Goal: Communication & Community: Answer question/provide support

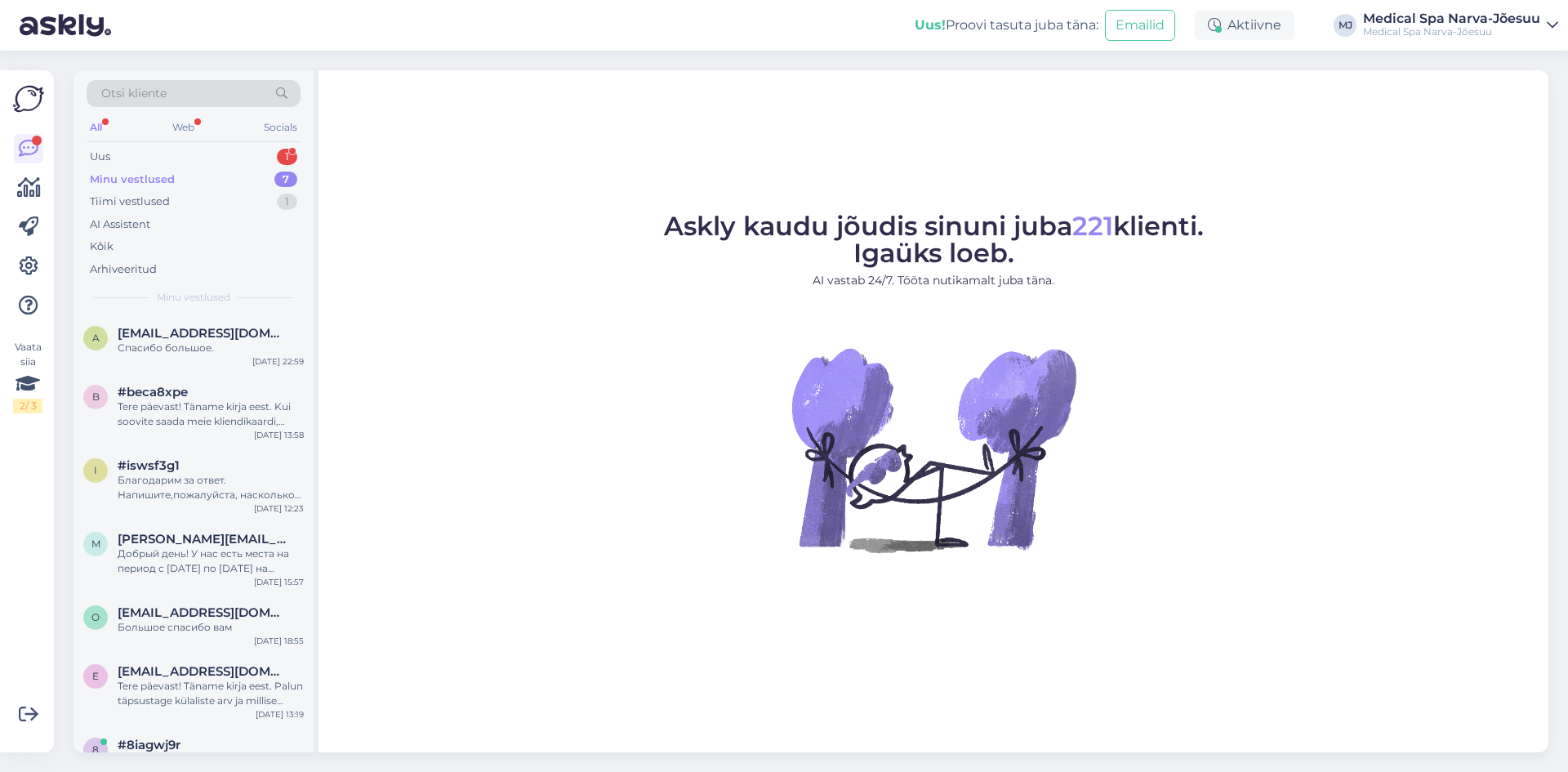
click at [193, 169] on div "Minu vestlused 7" at bounding box center [193, 179] width 214 height 23
click at [119, 160] on div "Uus 1" at bounding box center [193, 156] width 214 height 23
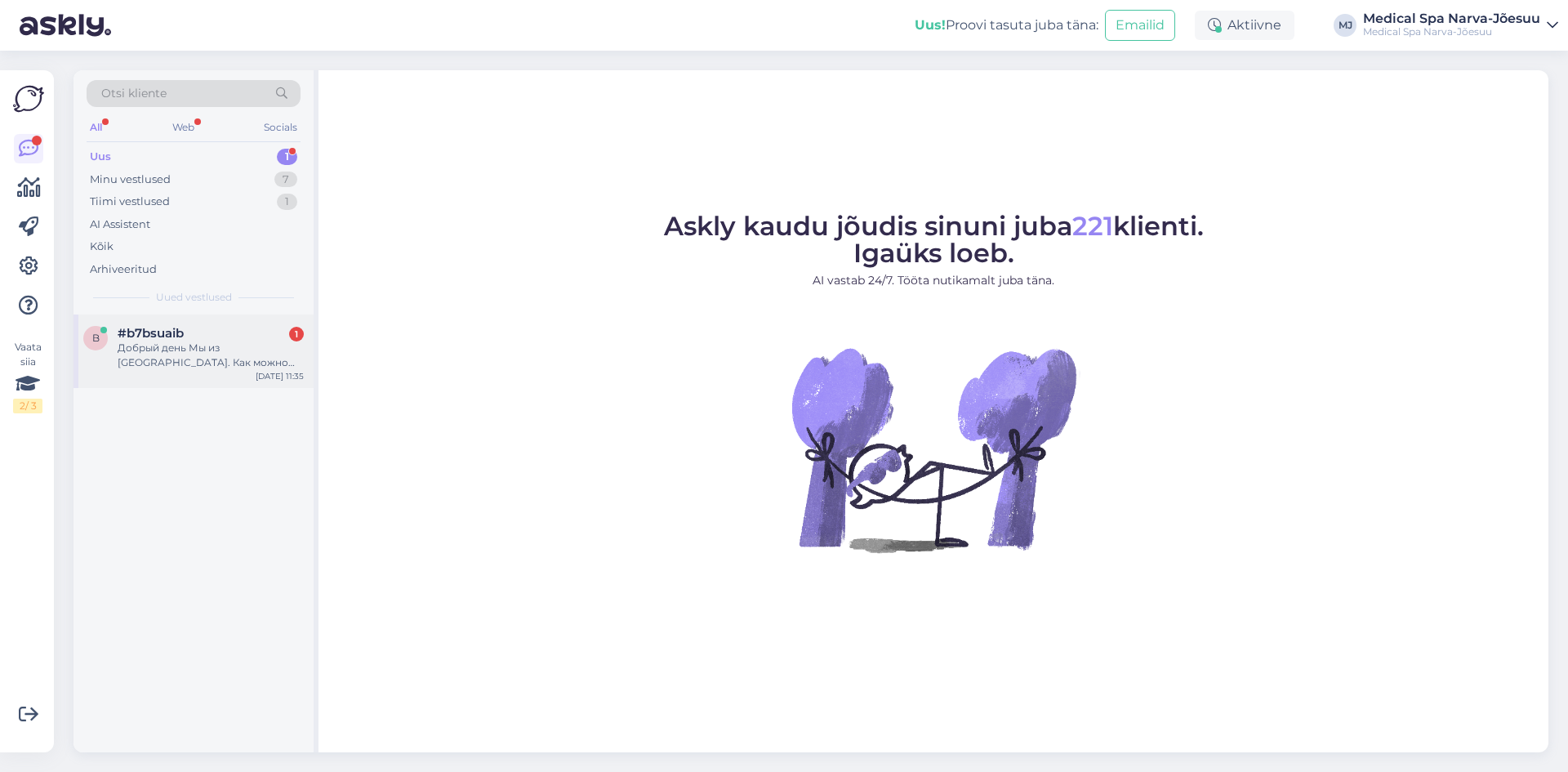
click at [218, 358] on div "Добрый день Мы из [GEOGRAPHIC_DATA]. Как можно получить карту клиента и заброни…" at bounding box center [211, 355] width 186 height 29
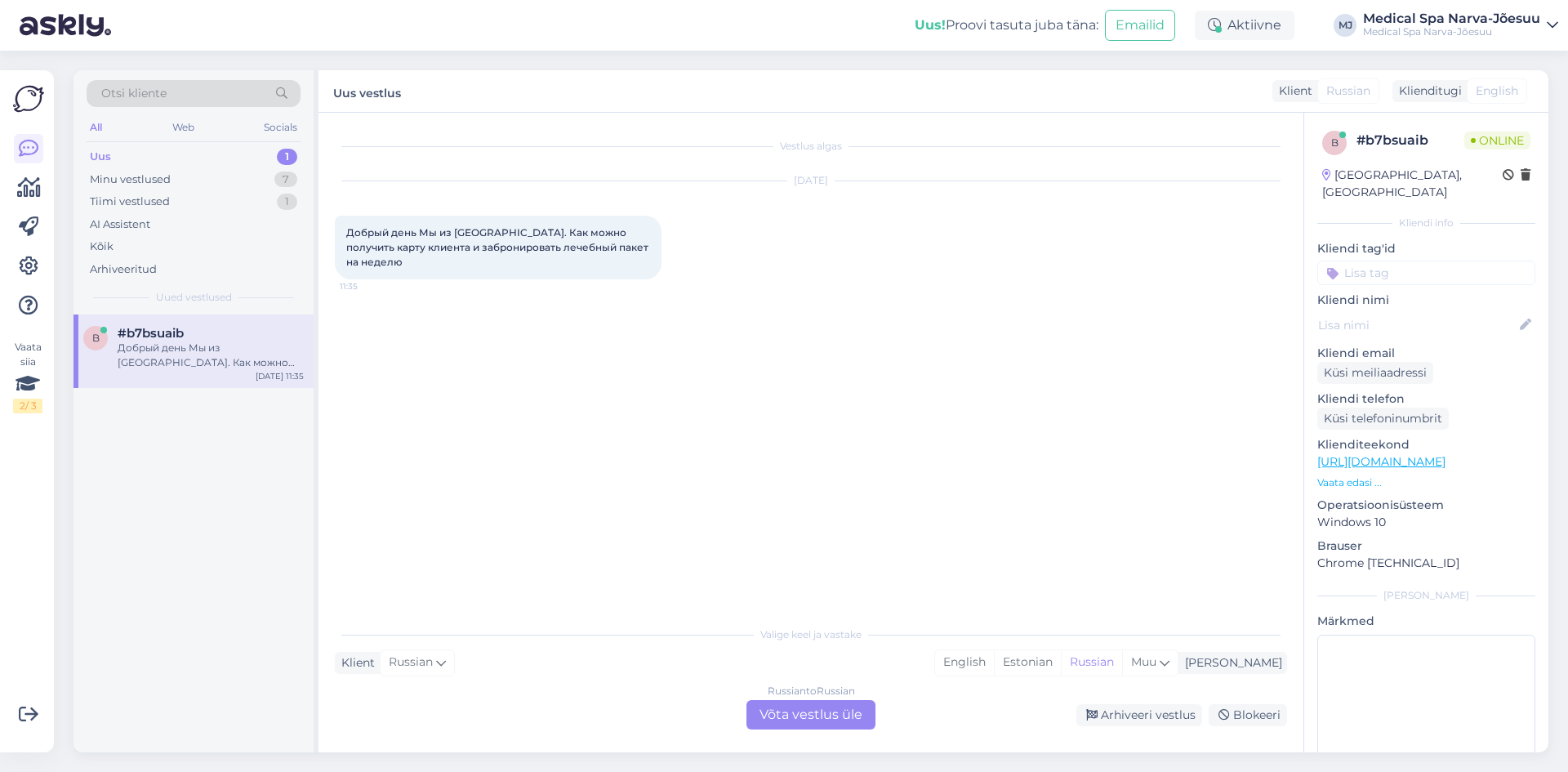
click at [847, 720] on div "Russian to Russian Võta vestlus üle" at bounding box center [810, 714] width 129 height 29
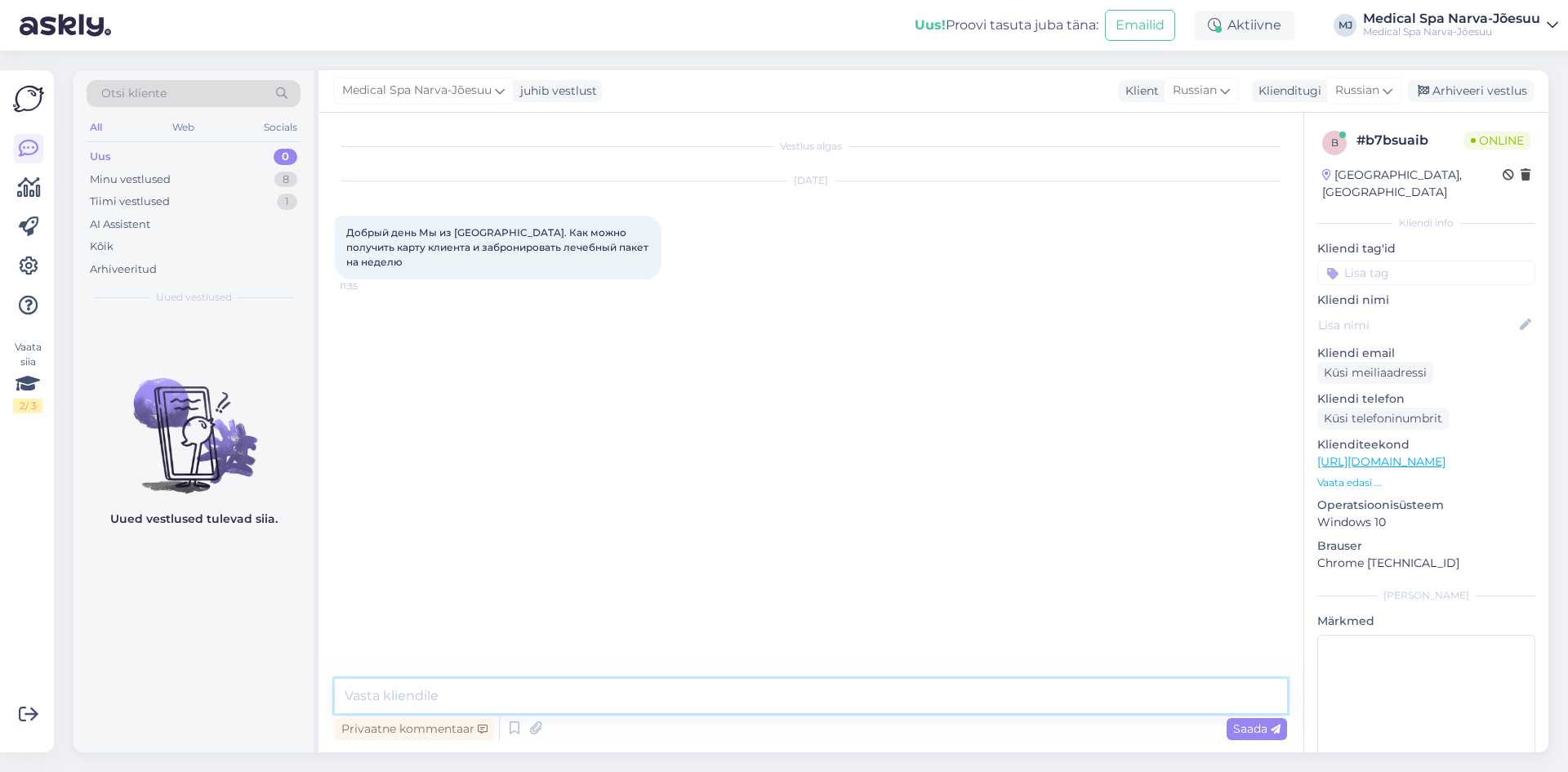
click at [399, 694] on textarea at bounding box center [811, 696] width 952 height 34
click at [441, 668] on textarea "Добрый день, Благодарим за обращение к нам" at bounding box center [811, 686] width 952 height 54
click at [588, 698] on textarea "Добрый день. Благодарим за обращение к нам" at bounding box center [811, 686] width 952 height 54
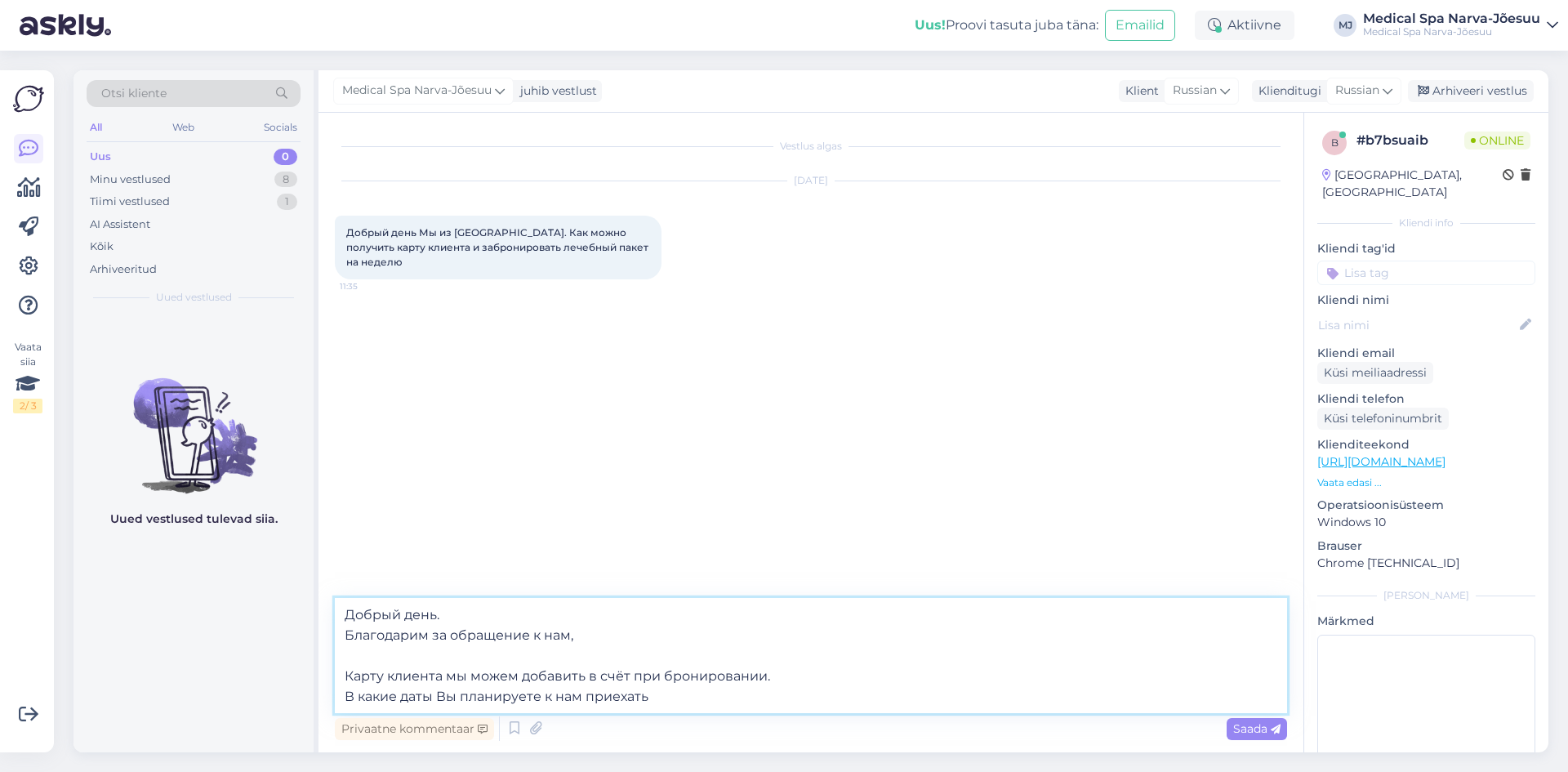
type textarea "Добрый день. Благодарим за обращение к нам, Карту клиента мы можем добавить в с…"
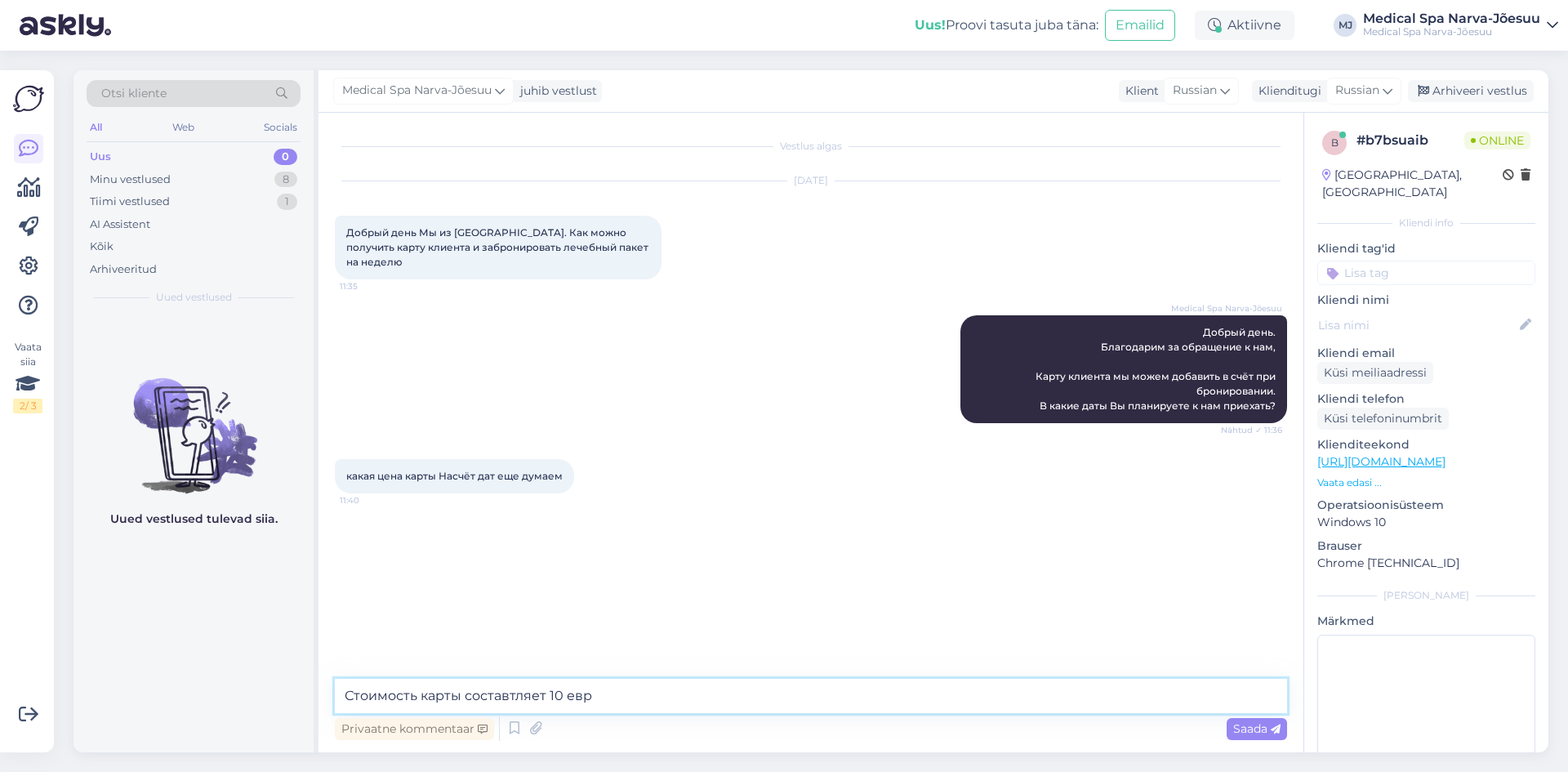
type textarea "Стоимость карты составтляет 10 евро"
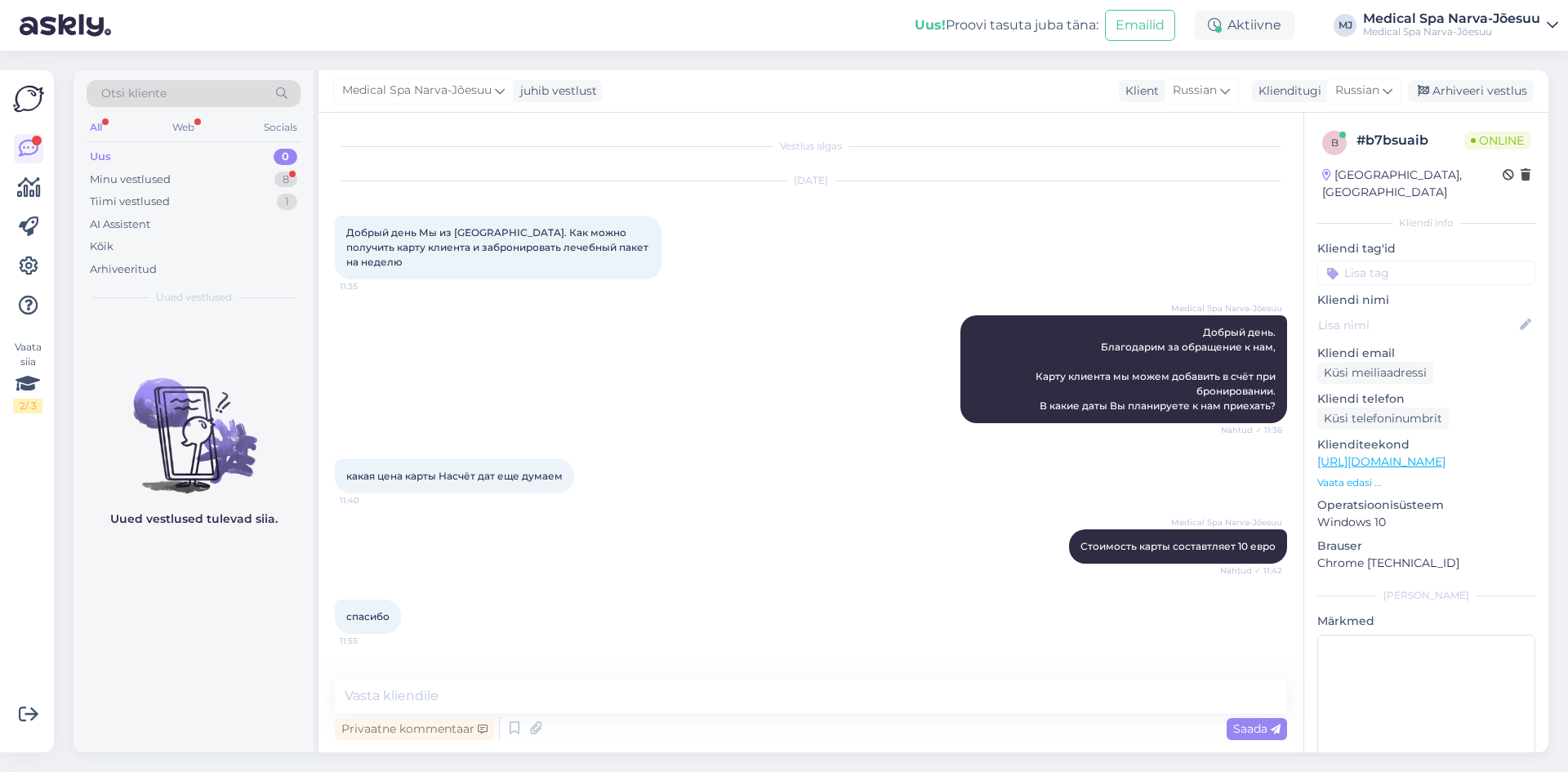
scroll to position [58, 0]
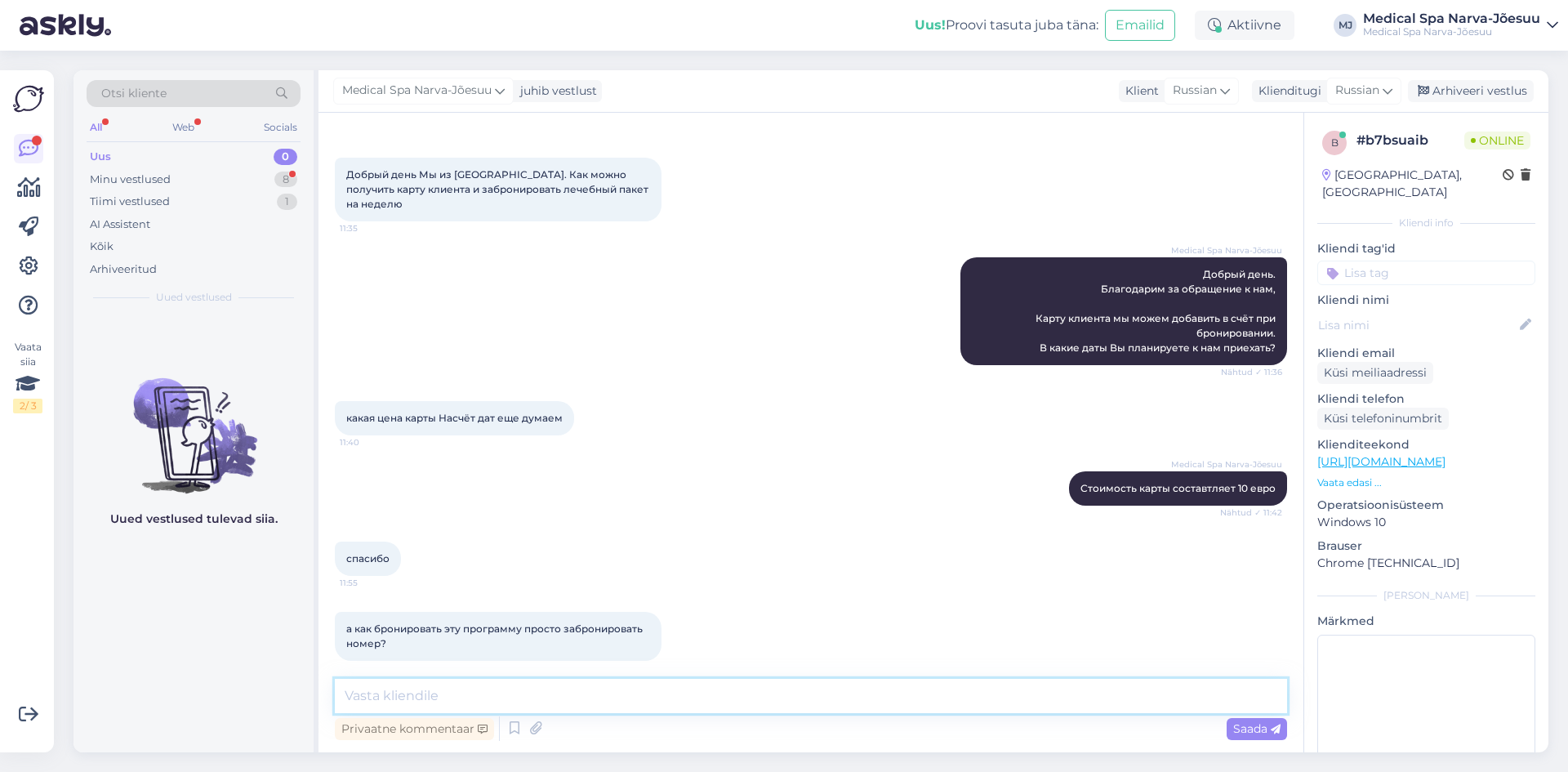
click at [460, 694] on textarea at bounding box center [811, 696] width 952 height 34
type textarea "П"
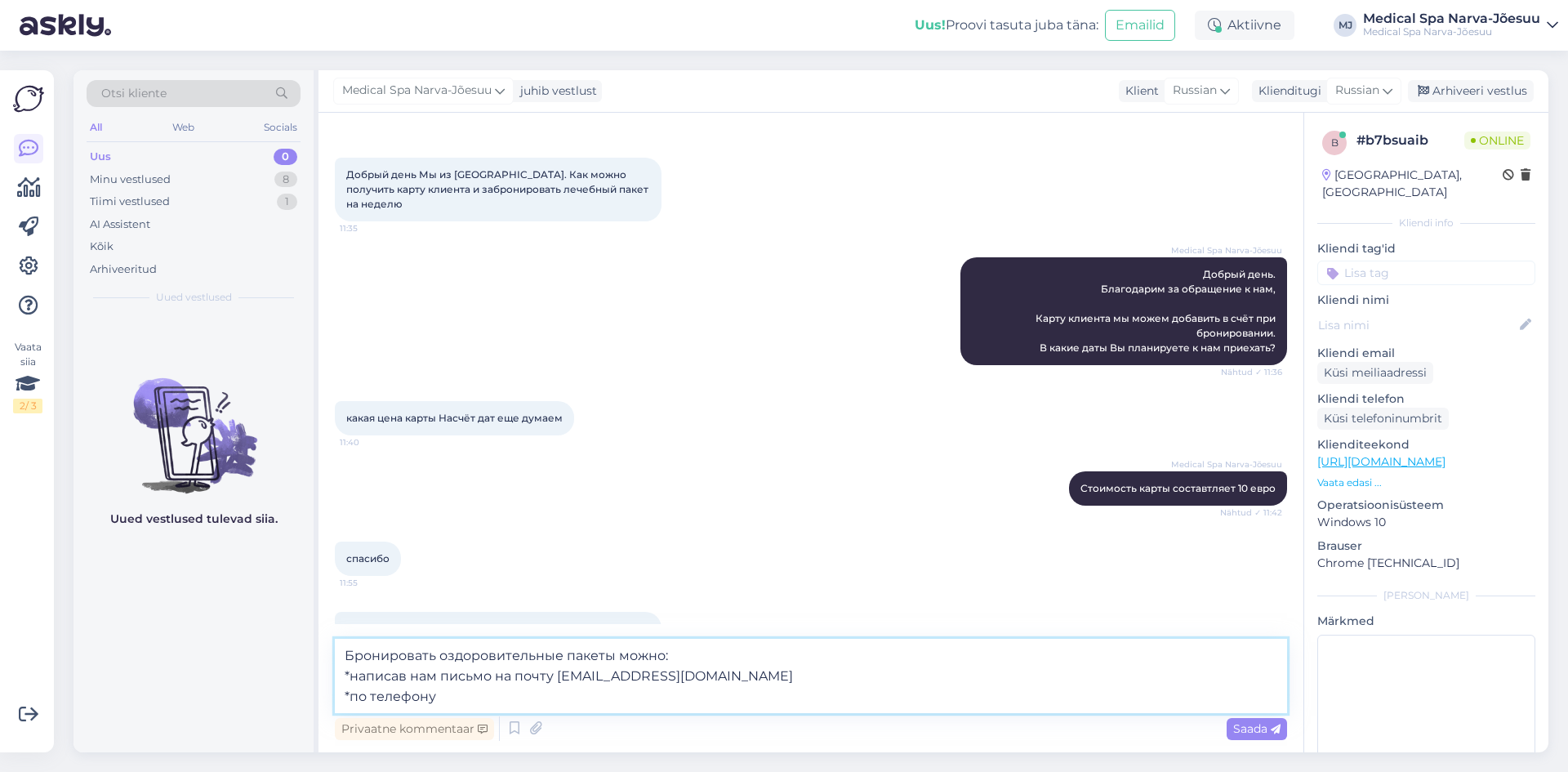
paste textarea "[PHONE_NUMBER] [PHONE_NUMBER] [PHONE_NUMBER]"
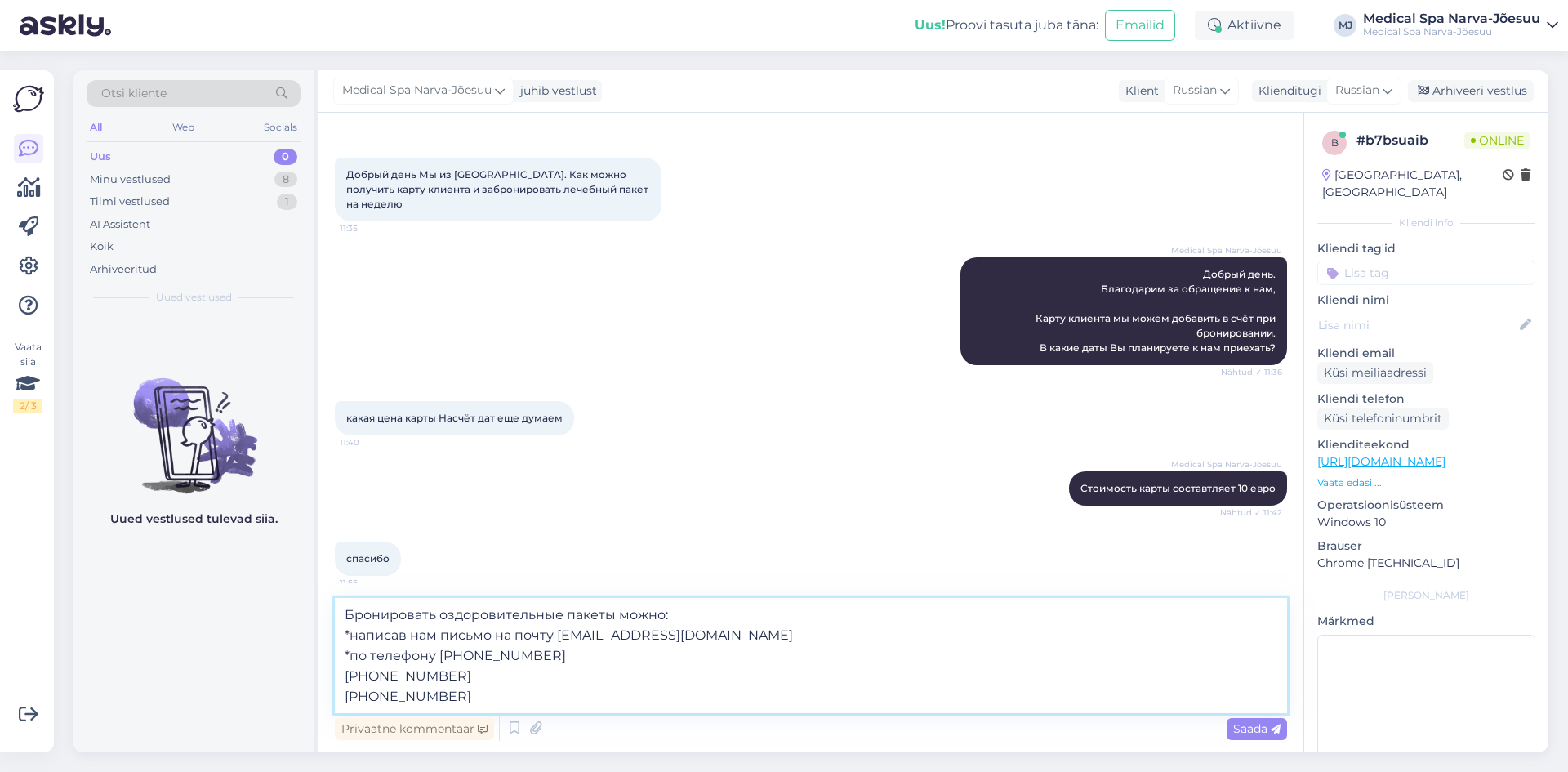
drag, startPoint x: 341, startPoint y: 679, endPoint x: 441, endPoint y: 679, distance: 100.0
click at [441, 679] on textarea "Бронировать оздоровительные пакеты можно: *написав нам письмо на почту [EMAIL_A…" at bounding box center [811, 655] width 952 height 115
drag, startPoint x: 438, startPoint y: 654, endPoint x: 533, endPoint y: 659, distance: 95.1
click at [533, 659] on textarea "Бронировать оздоровительные пакеты можно: *написав нам письмо на почту [EMAIL_A…" at bounding box center [811, 655] width 952 height 115
click at [340, 699] on textarea "Бронировать оздоровительные пакеты можно: *написав нам письмо на почту [EMAIL_A…" at bounding box center [811, 655] width 952 height 115
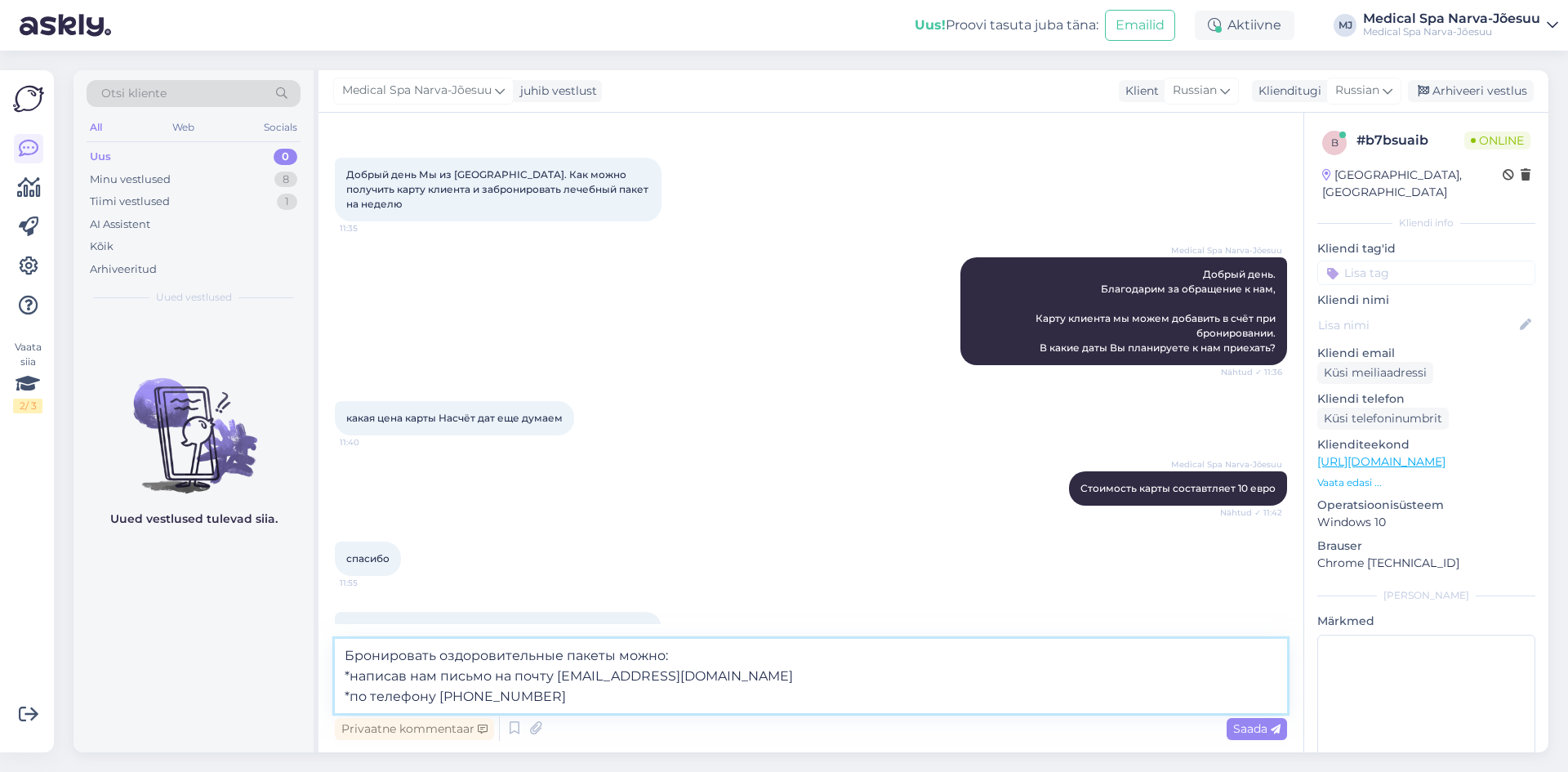
click at [572, 703] on textarea "Бронировать оздоровительные пакеты можно: *написав нам письмо на почту [EMAIL_A…" at bounding box center [811, 676] width 952 height 74
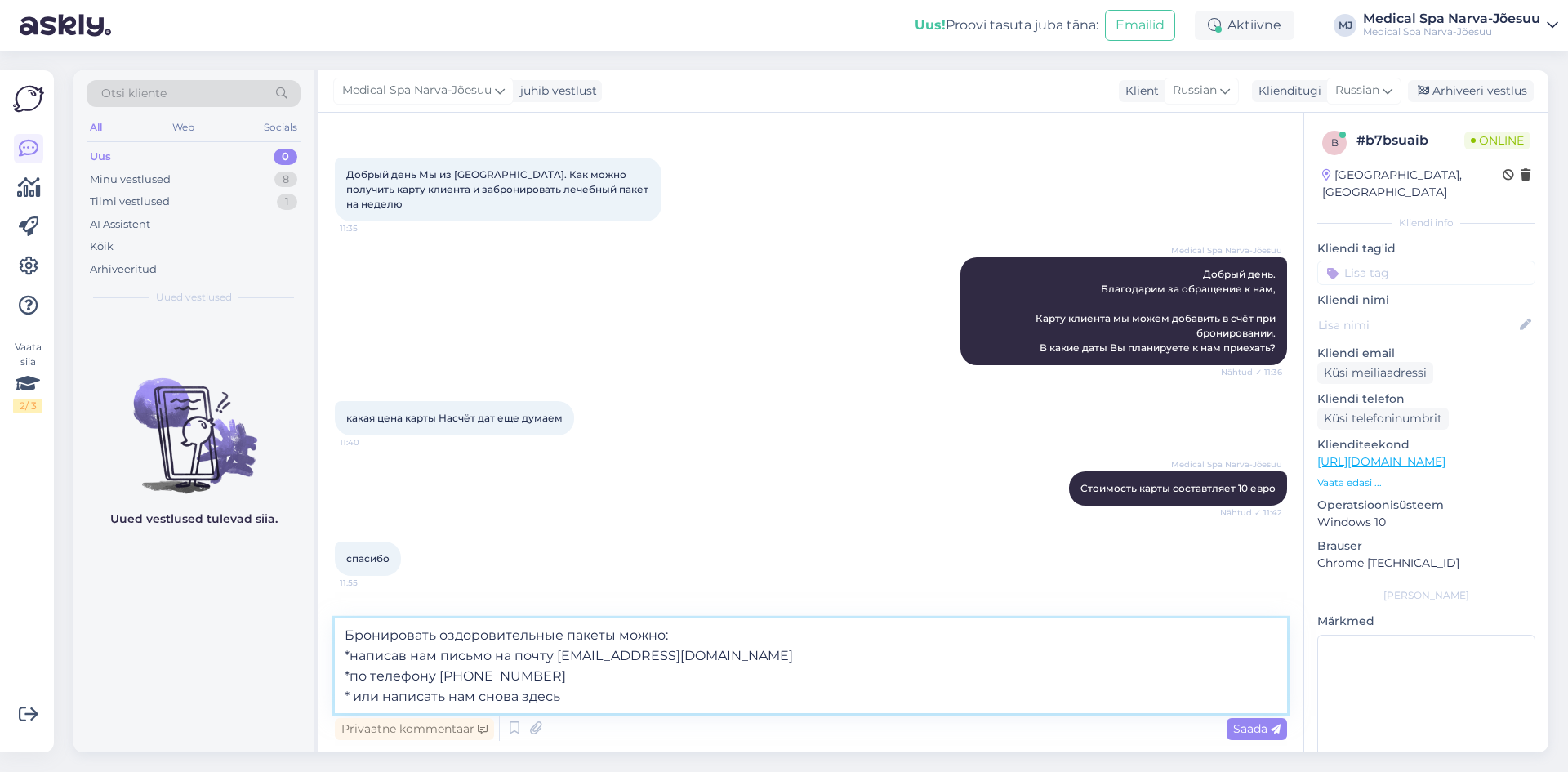
type textarea "Бронировать оздоровительные пакеты можно: *написав нам письмо на почту [EMAIL_A…"
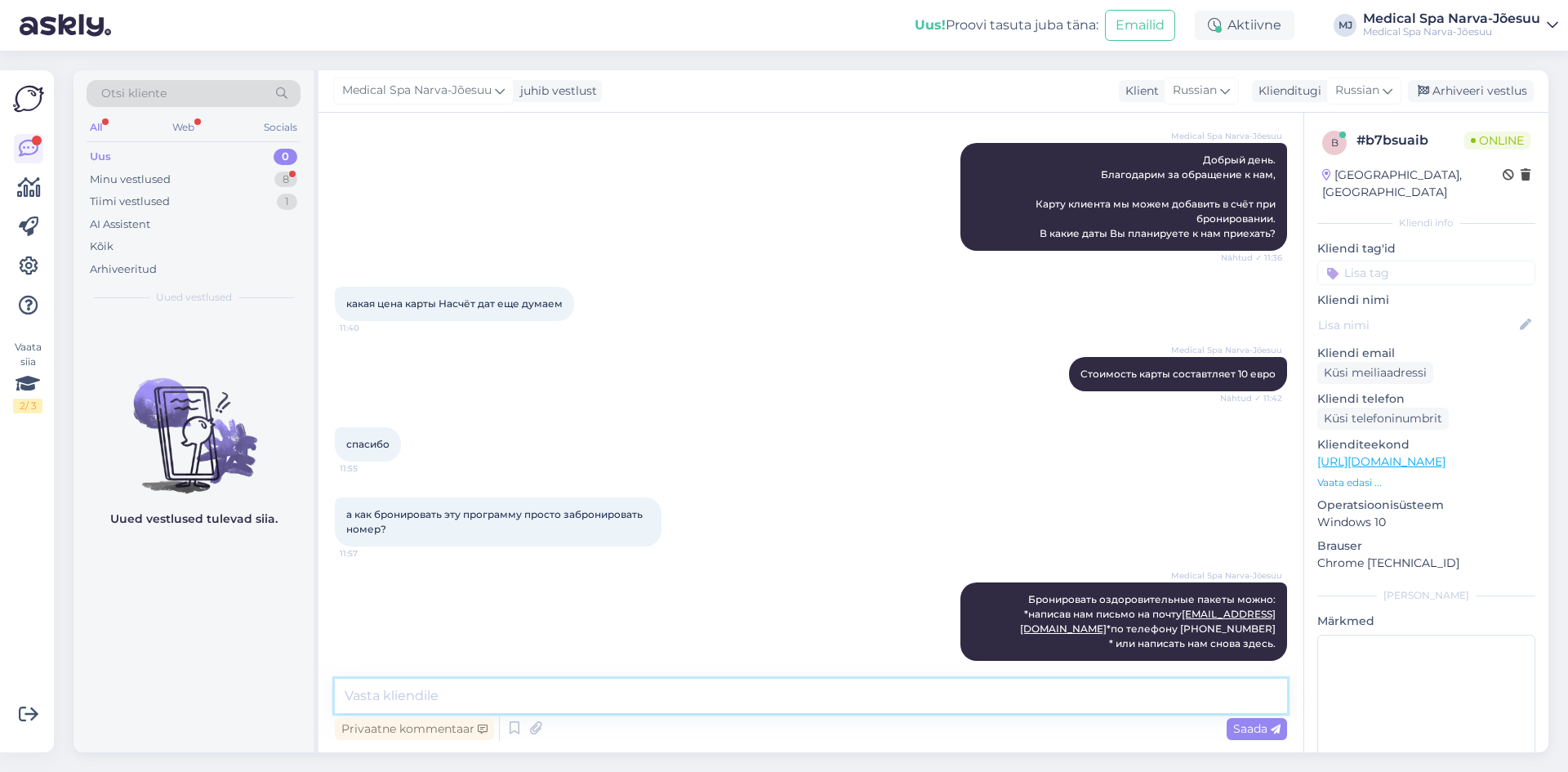
scroll to position [328, 0]
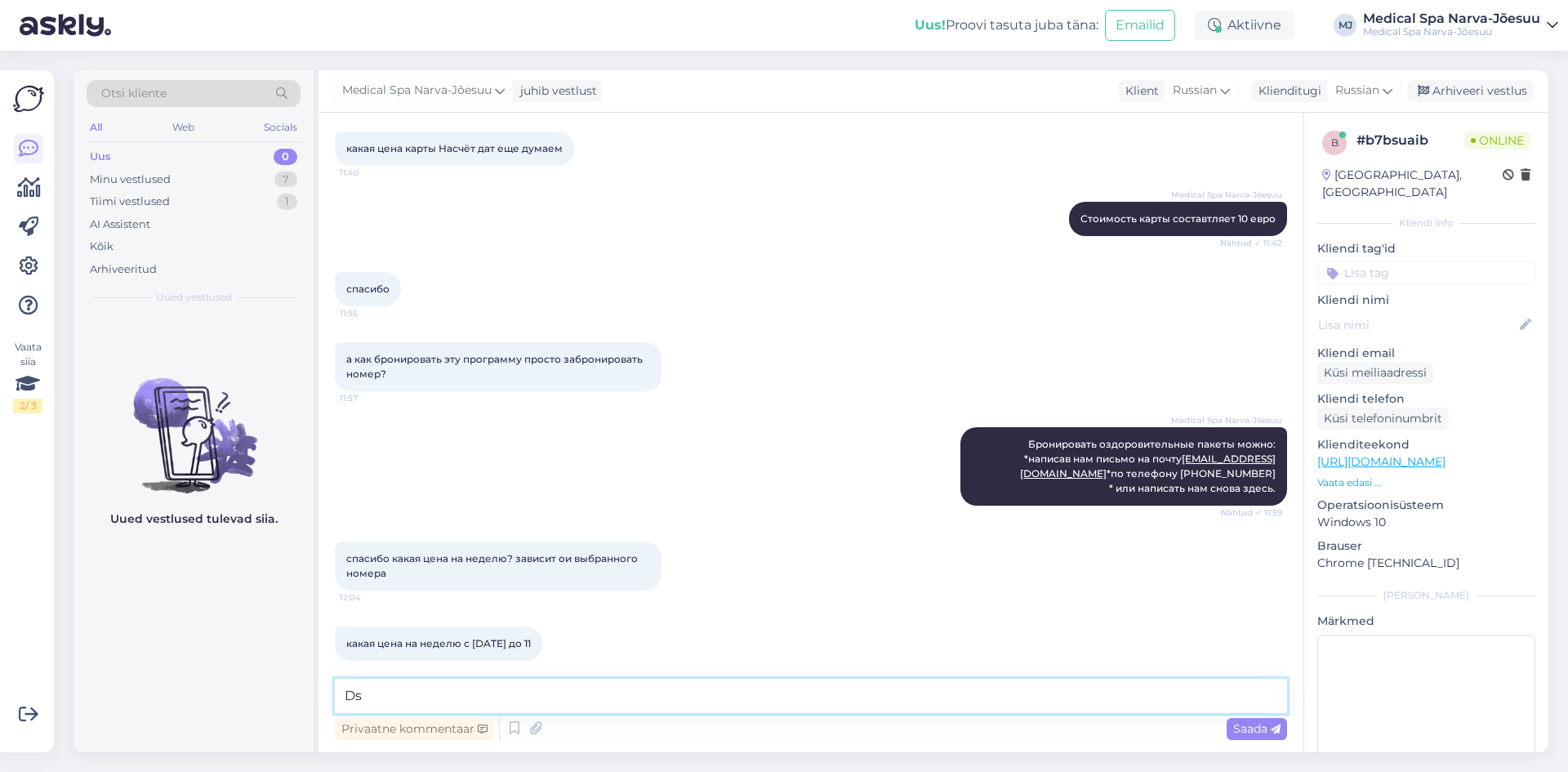
type textarea "D"
type textarea "В"
paste textarea "Можем предложить для Вас пакет "Скажи здоровью Да!" На период с [DATE] - [DATE]…"
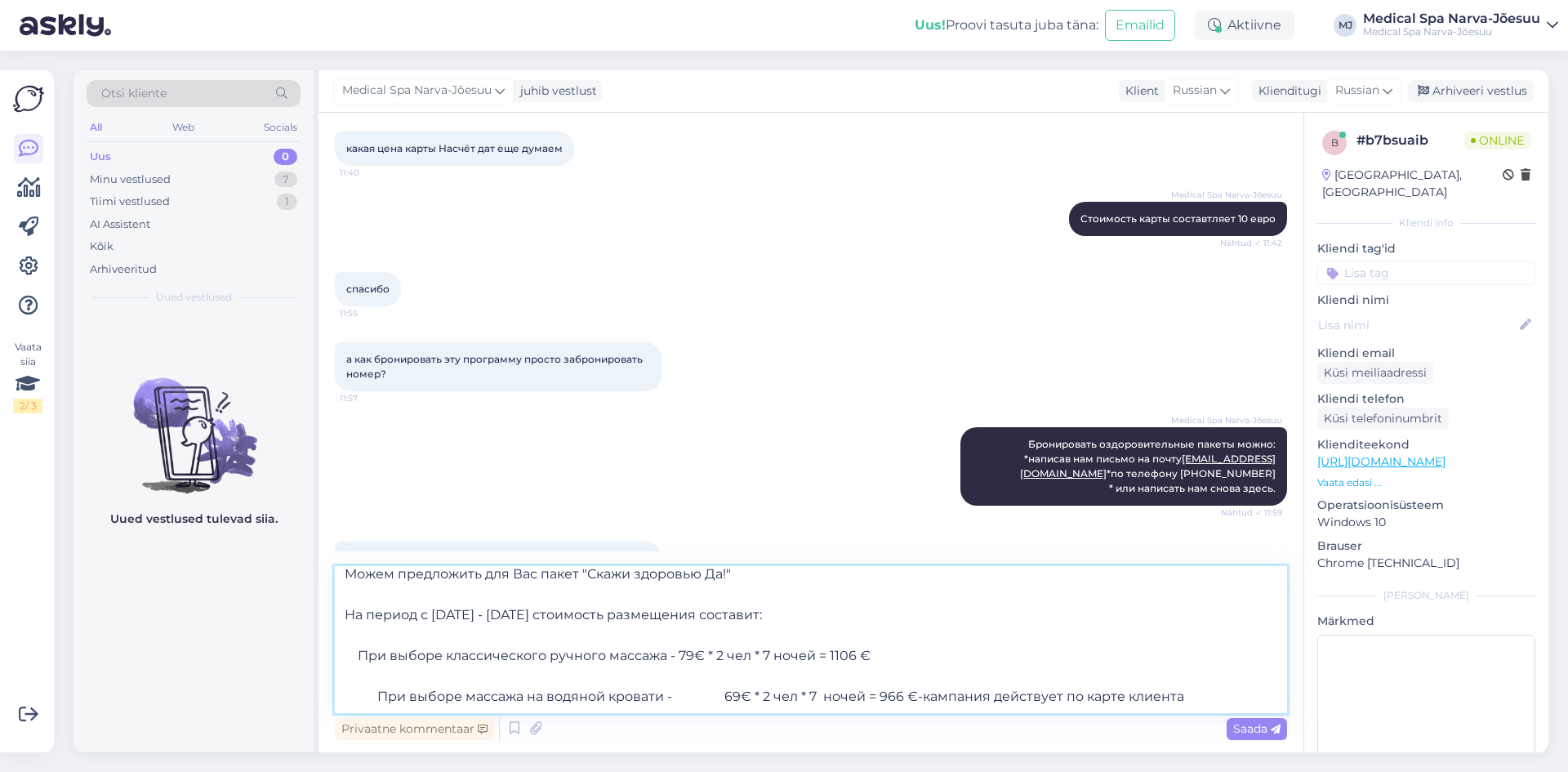
click at [374, 670] on textarea "Можем предложить для Вас пакет "Скажи здоровью Да!" На период с [DATE] - [DATE]…" at bounding box center [811, 639] width 952 height 147
click at [380, 670] on textarea "Можем предложить для Вас пакет "Скажи здоровью Да!" На период с [DATE] - [DATE]…" at bounding box center [811, 639] width 952 height 147
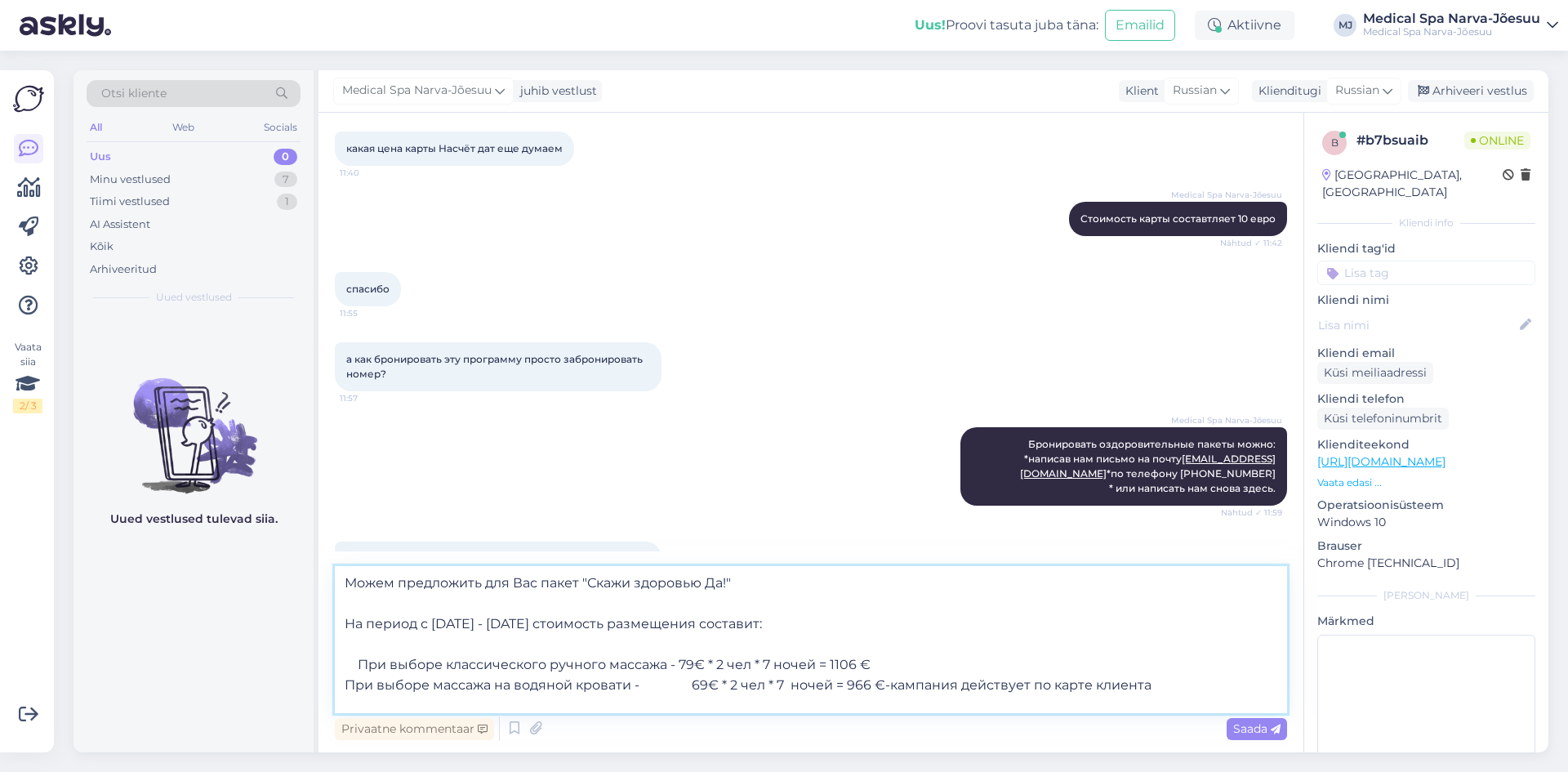
scroll to position [29, 0]
click at [358, 633] on textarea "Можем предложить для Вас пакет "Скажи здоровью Да!" На период с [DATE] - [DATE]…" at bounding box center [811, 639] width 952 height 147
click at [670, 634] on textarea "Можем предложить для Вас пакет "Скажи здоровью Да!" На период с [DATE] - [DATE]…" at bounding box center [811, 639] width 952 height 147
click at [766, 593] on textarea "Можем предложить для Вас пакет "Скажи здоровью Да!" На период с [DATE] - [DATE]…" at bounding box center [811, 639] width 952 height 147
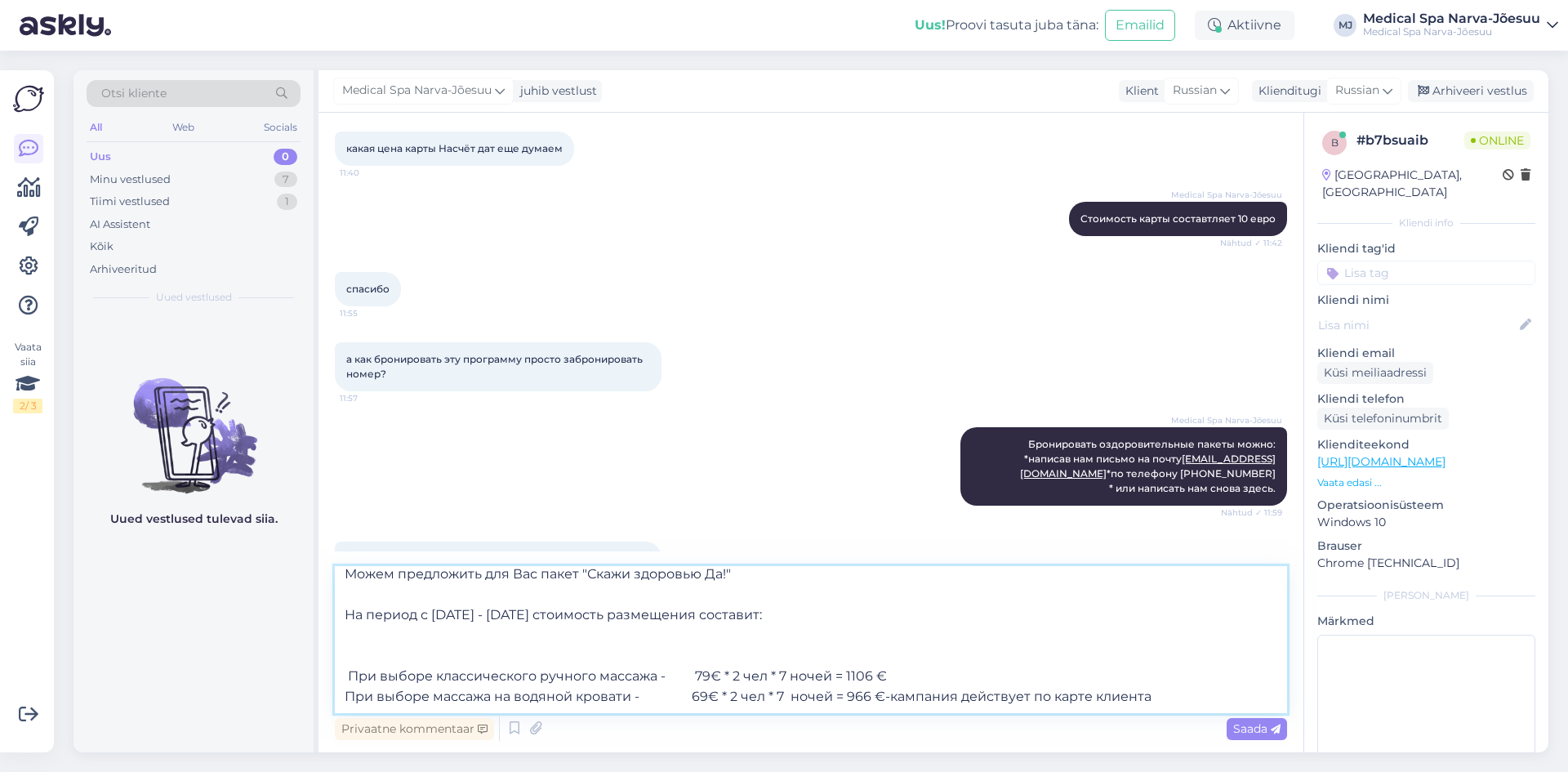
scroll to position [49, 0]
paste textarea "[URL][DOMAIN_NAME]"
click at [349, 641] on textarea "Можем предложить для Вас пакет "Скажи здоровью Да!" На период с [DATE] - [DATE]…" at bounding box center [811, 639] width 952 height 147
click at [1157, 666] on textarea "Можем предложить для Вас пакет "Скажи здоровью Да!" На период с [DATE] - [DATE]…" at bounding box center [811, 639] width 952 height 147
click at [1158, 655] on textarea "Можем предложить для Вас пакет "Скажи здоровью Да!" На период с [DATE] - [DATE]…" at bounding box center [811, 639] width 952 height 147
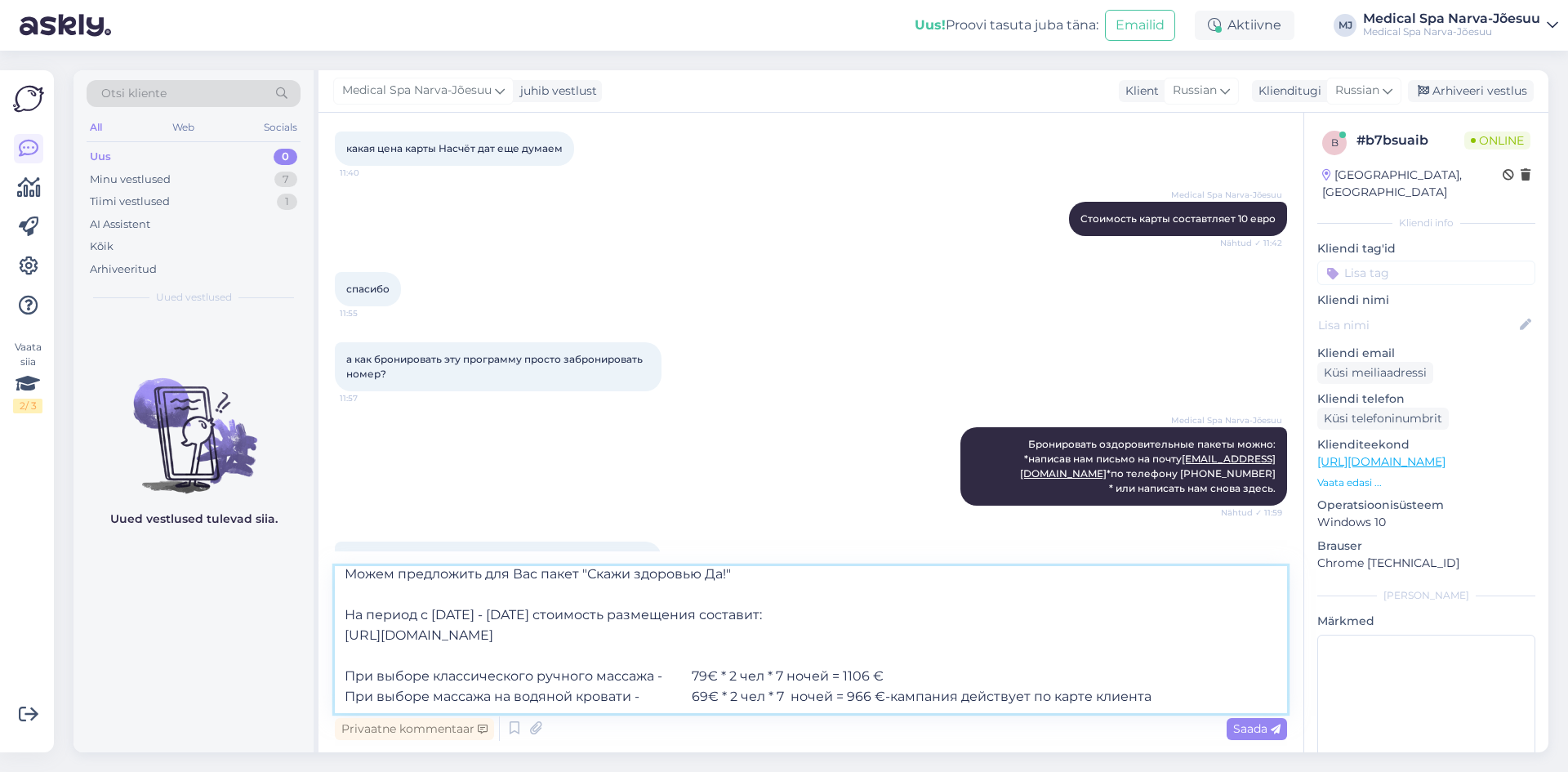
paste textarea "Какой из предложенных вариантов Вы предпочли бы, чтобы мы забронировали для Вас?"
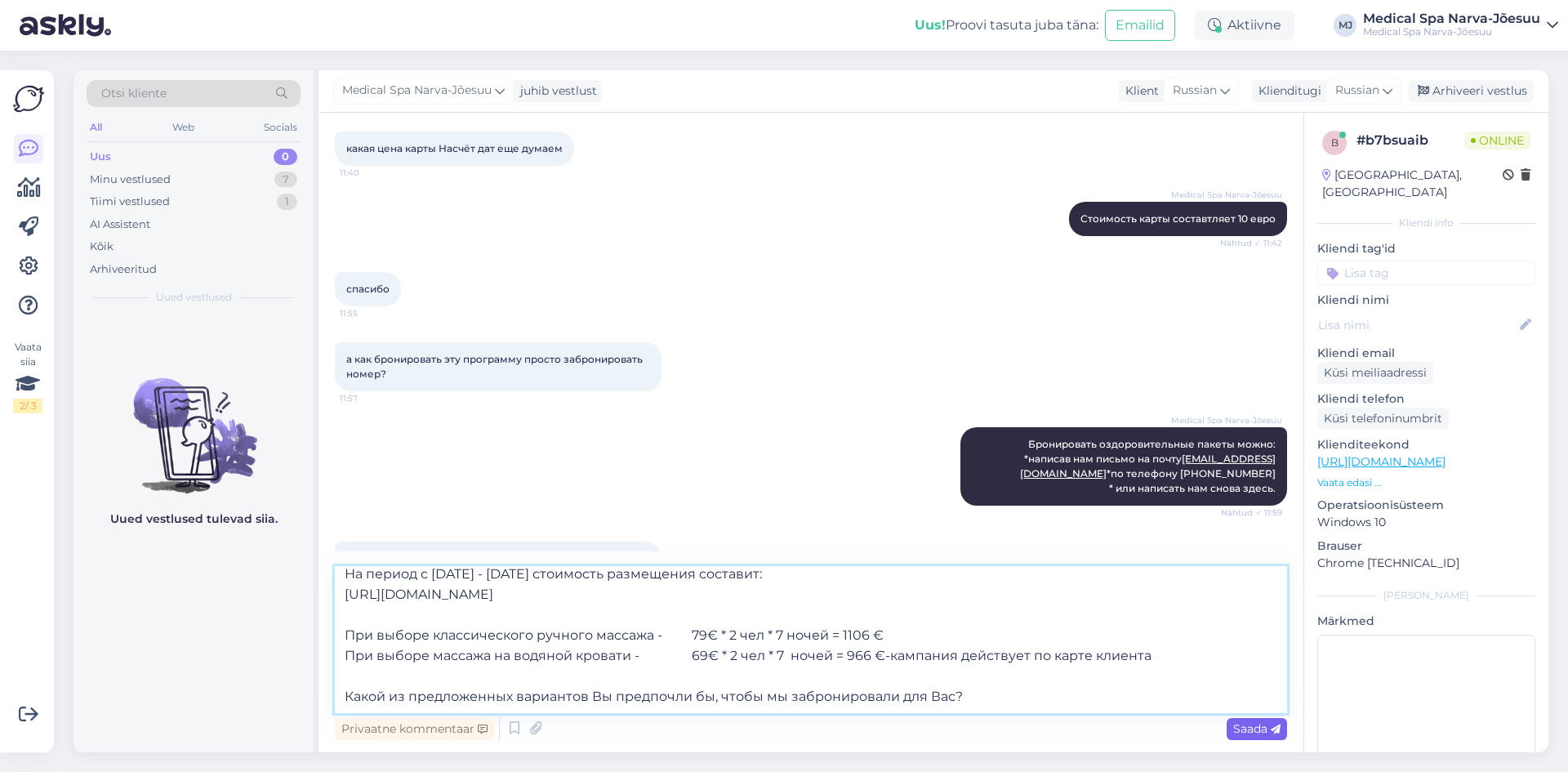
type textarea "Можем предложить для Вас пакет "Скажи здоровью Да!" На период с [DATE] - [DATE]…"
click at [1259, 731] on span "Saada" at bounding box center [1257, 728] width 48 height 15
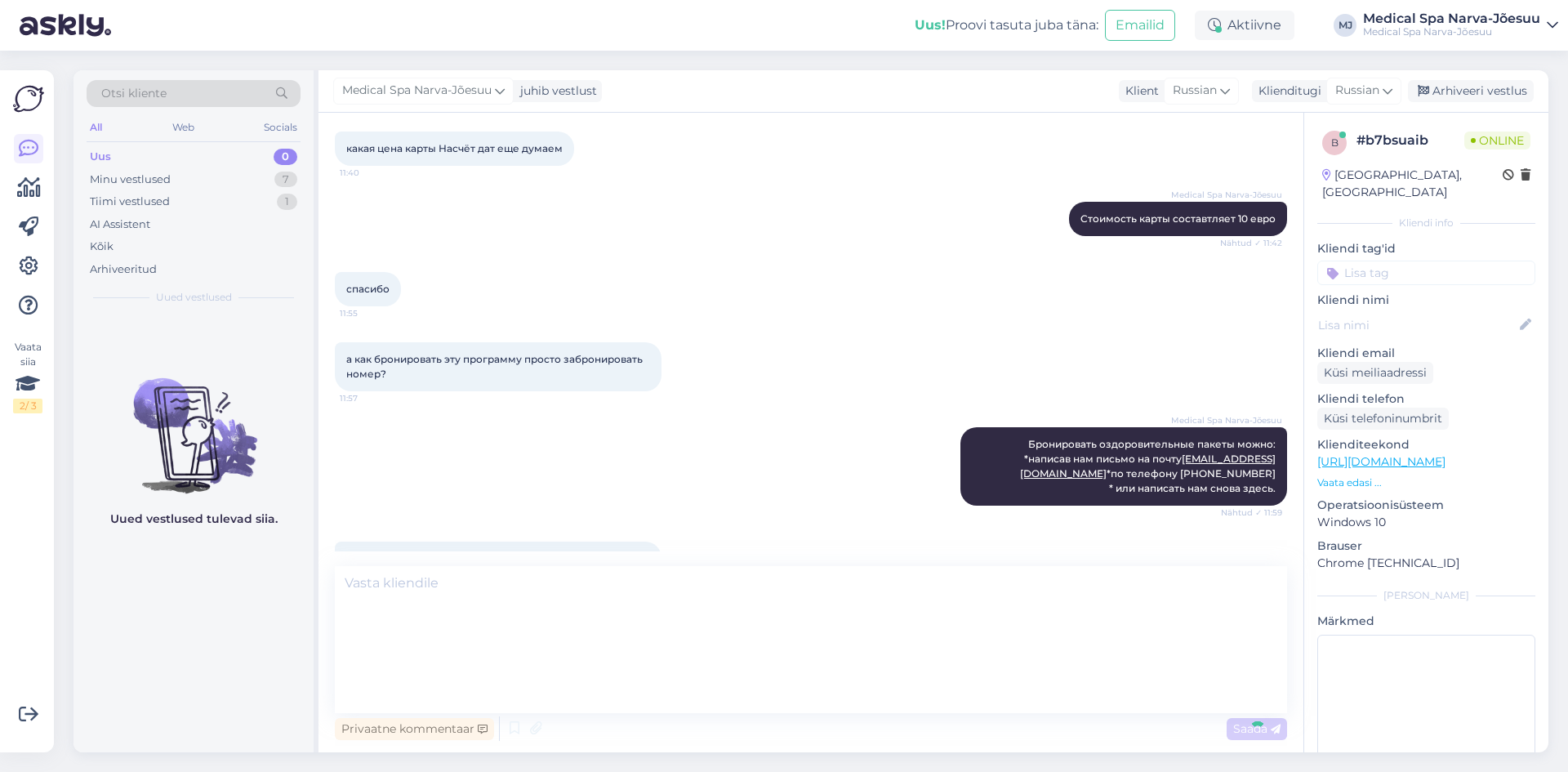
scroll to position [0, 0]
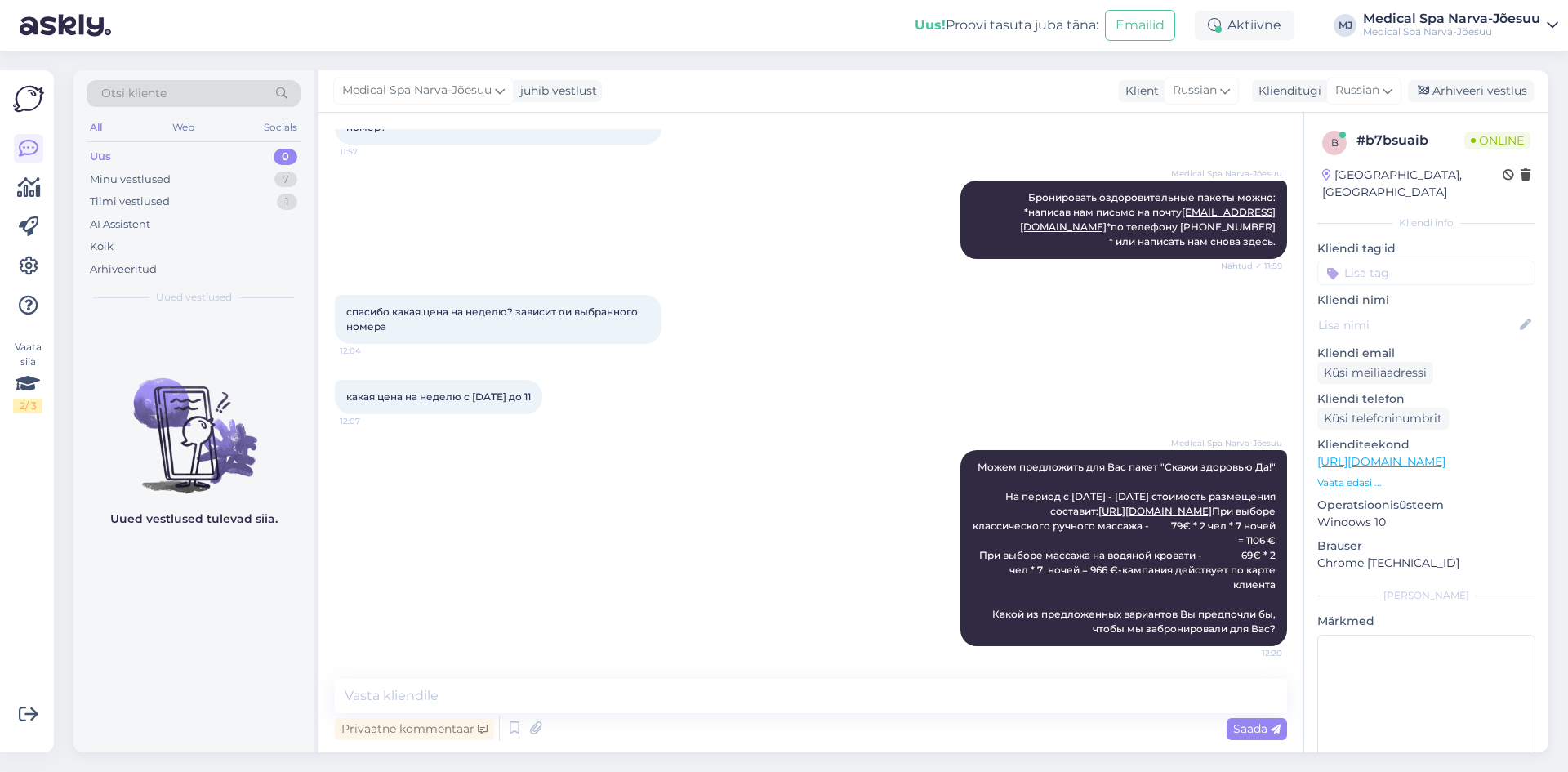
click at [928, 543] on icon at bounding box center [932, 548] width 9 height 9
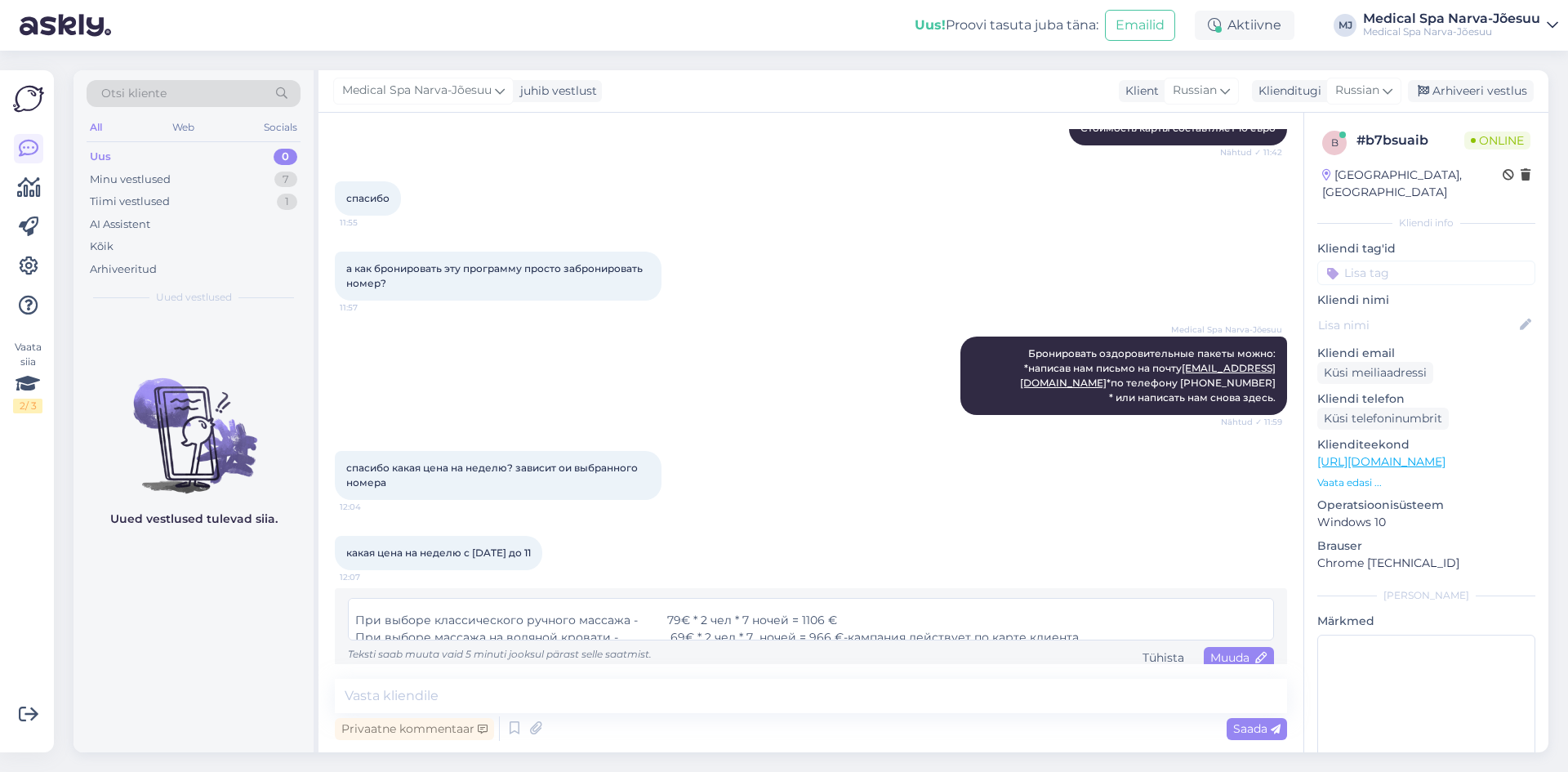
scroll to position [73, 0]
click at [660, 610] on textarea "Можем предложить для Вас пакет "Скажи здоровью Да!" На период с [DATE] - [DATE]…" at bounding box center [811, 619] width 926 height 43
click at [658, 621] on textarea "Можем предложить для Вас пакет "Скажи здоровью Да!" На период с [DATE] - [DATE]…" at bounding box center [811, 619] width 926 height 43
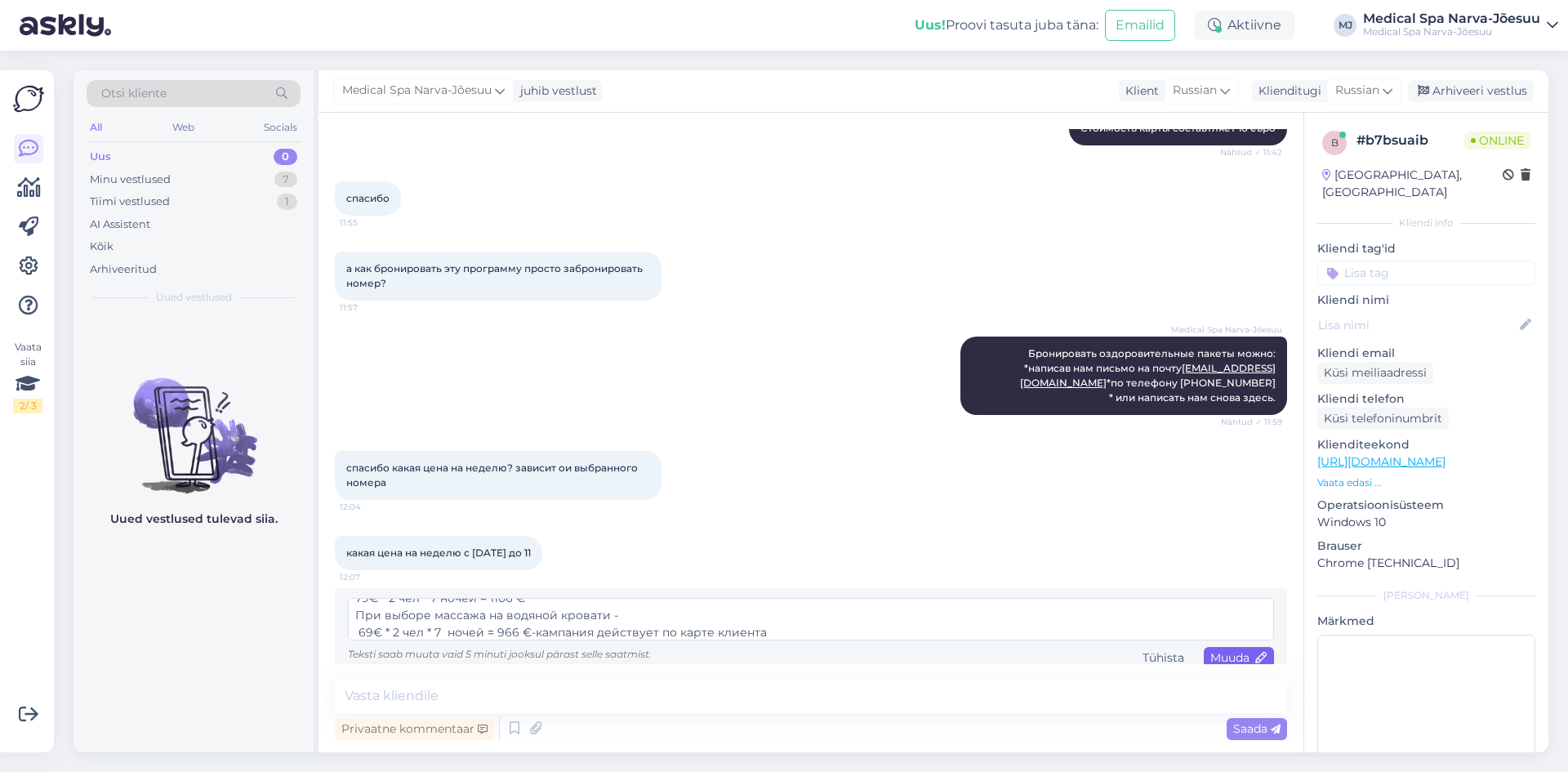
type textarea "Можем предложить для Вас пакет "Скажи здоровью Да!" На период с [DATE] - [DATE]…"
click at [1222, 650] on span "Muuda" at bounding box center [1239, 657] width 57 height 15
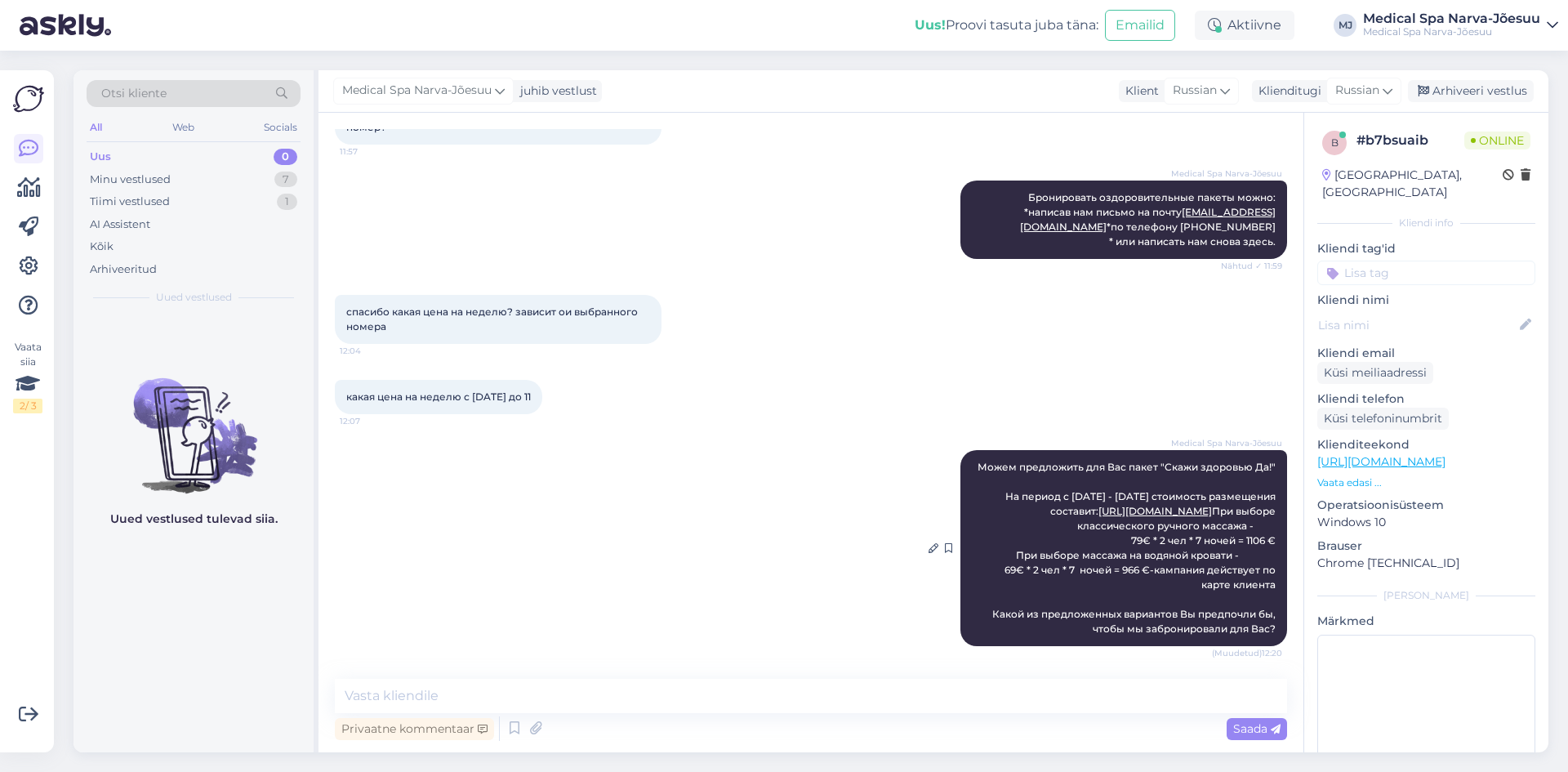
scroll to position [633, 0]
